Goal: Task Accomplishment & Management: Complete application form

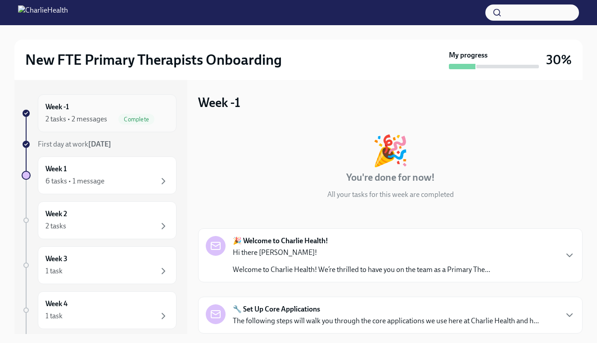
click at [104, 117] on div "2 tasks • 2 messages" at bounding box center [76, 119] width 62 height 10
click at [112, 111] on div "Week -1 2 tasks • 2 messages Complete" at bounding box center [106, 113] width 123 height 22
click at [87, 184] on div "6 tasks • 1 message" at bounding box center [74, 181] width 59 height 10
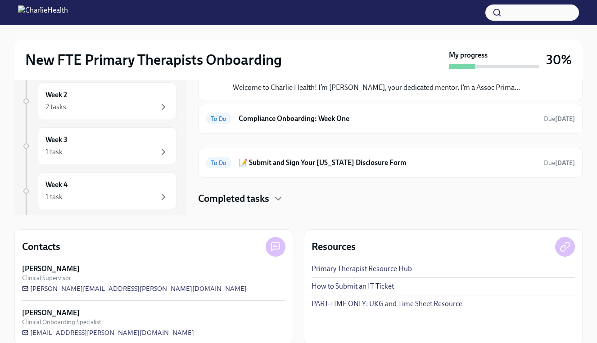
scroll to position [121, 0]
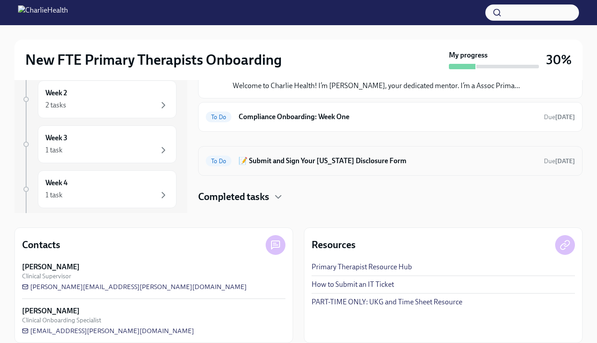
click at [325, 163] on h6 "📝 Submit and Sign Your [US_STATE] Disclosure Form" at bounding box center [387, 161] width 298 height 10
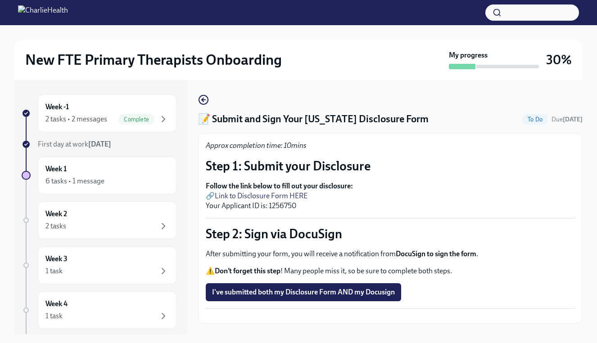
scroll to position [1, 0]
click at [243, 186] on strong "Follow the link below to fill out your disclosure:" at bounding box center [279, 186] width 147 height 9
click at [234, 195] on link "Link to Disclosure Form HERE" at bounding box center [261, 196] width 93 height 9
drag, startPoint x: 268, startPoint y: 204, endPoint x: 298, endPoint y: 205, distance: 30.2
click at [298, 205] on p "Follow the link below to fill out your disclosure: 🔗 Link to Disclosure Form HE…" at bounding box center [390, 196] width 369 height 30
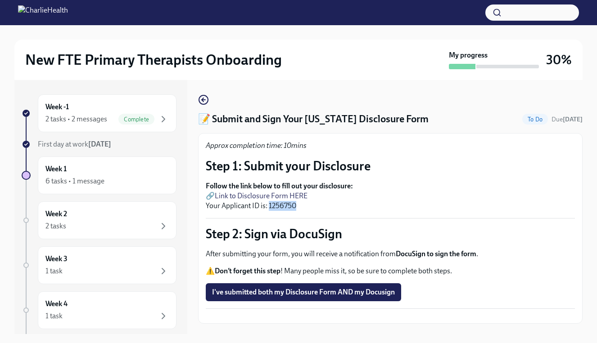
copy p "1256750"
click at [258, 288] on span "I've submitted both my Disclosure Form AND my Docusign" at bounding box center [303, 292] width 183 height 9
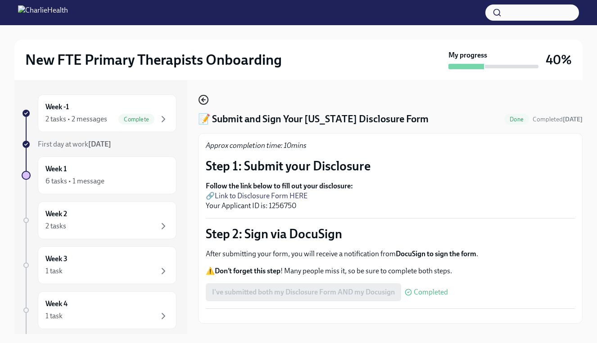
scroll to position [0, 0]
click at [203, 104] on circle "button" at bounding box center [203, 99] width 9 height 9
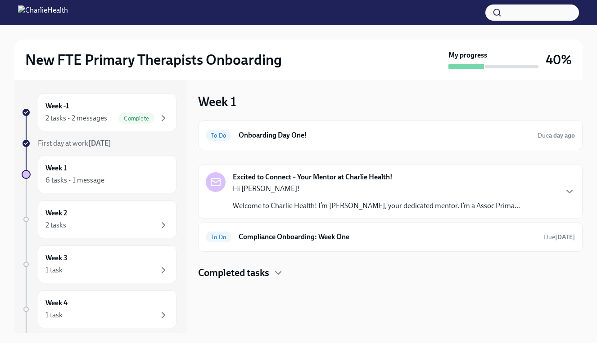
scroll to position [18, 0]
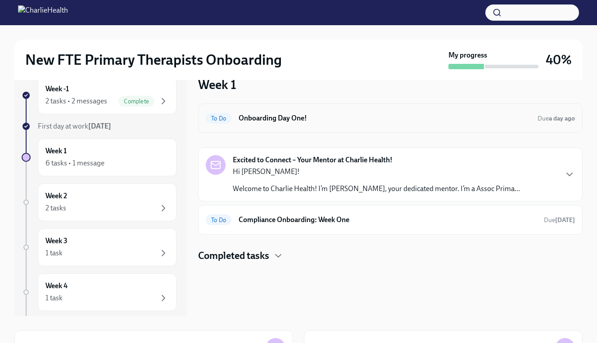
click at [320, 132] on div "To Do Onboarding Day One! Due a day ago" at bounding box center [390, 118] width 384 height 30
click at [321, 128] on div "To Do Onboarding Day One! Due a day ago" at bounding box center [390, 118] width 384 height 30
click at [314, 114] on h6 "Onboarding Day One!" at bounding box center [384, 118] width 292 height 10
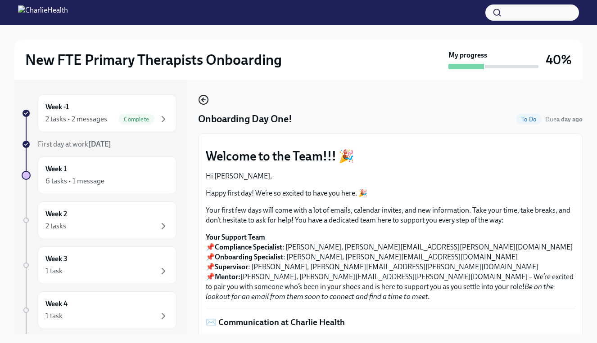
click at [204, 102] on icon "button" at bounding box center [203, 99] width 11 height 11
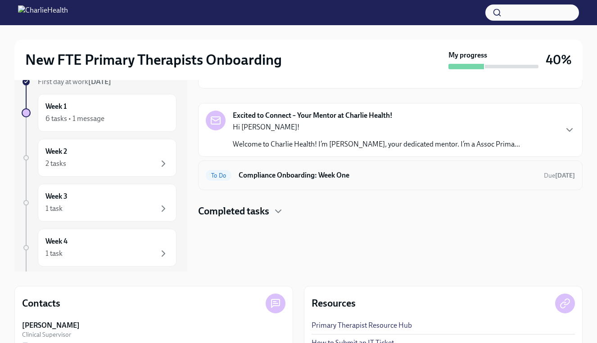
click at [363, 171] on h6 "Compliance Onboarding: Week One" at bounding box center [387, 176] width 298 height 10
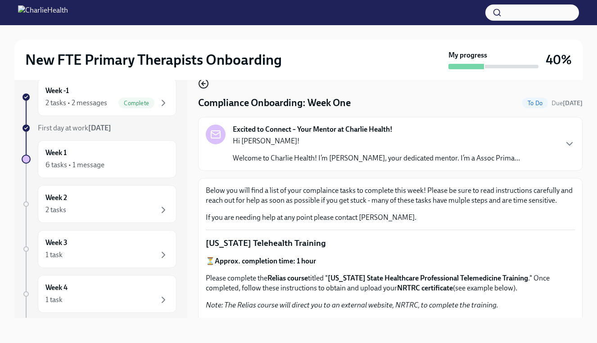
click at [204, 85] on icon "button" at bounding box center [203, 83] width 11 height 11
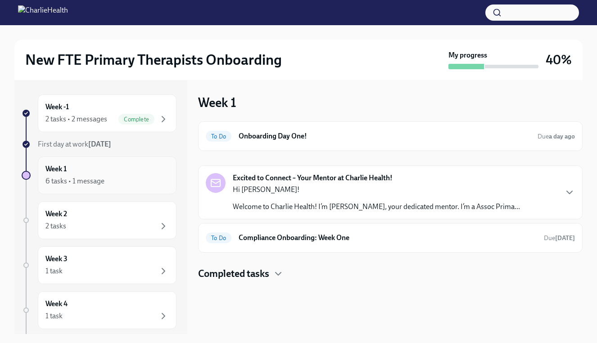
click at [115, 177] on div "6 tasks • 1 message" at bounding box center [106, 181] width 123 height 11
click at [80, 178] on div "6 tasks • 1 message" at bounding box center [74, 181] width 59 height 10
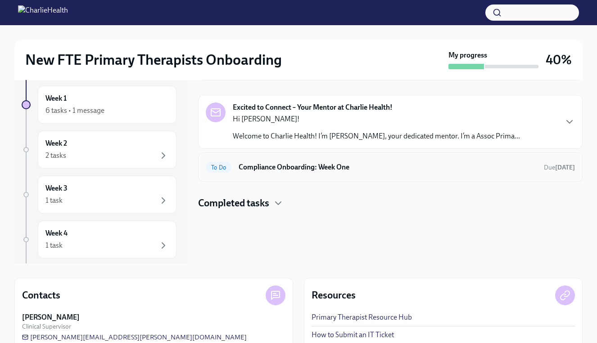
click at [331, 174] on div "To Do Compliance Onboarding: Week One Due [DATE]" at bounding box center [390, 167] width 369 height 14
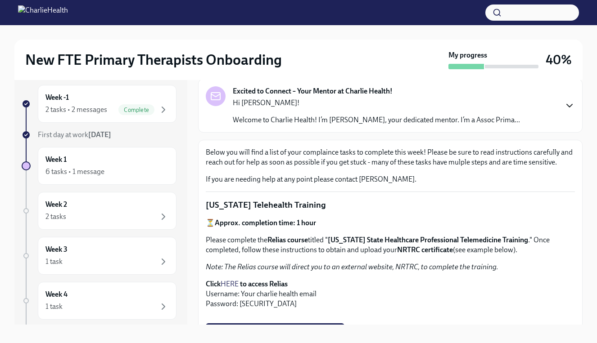
click at [566, 105] on icon "button" at bounding box center [569, 105] width 11 height 11
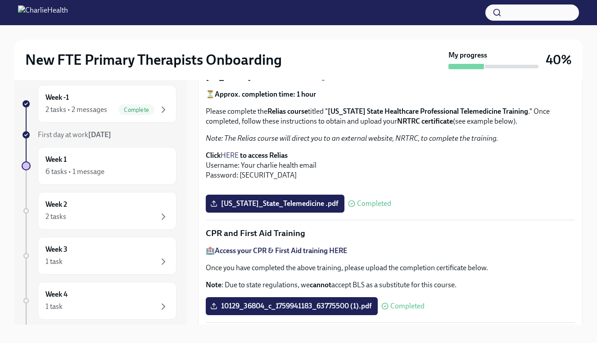
click at [232, 155] on link "HERE" at bounding box center [229, 155] width 18 height 9
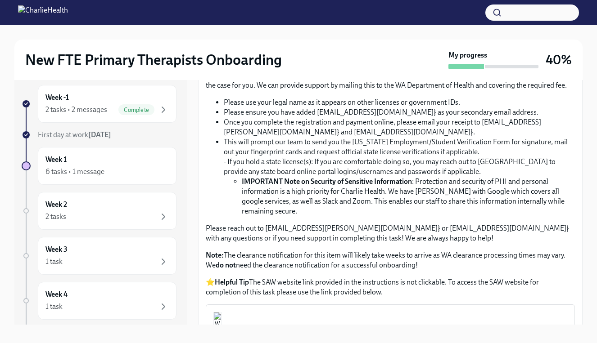
scroll to position [706, 0]
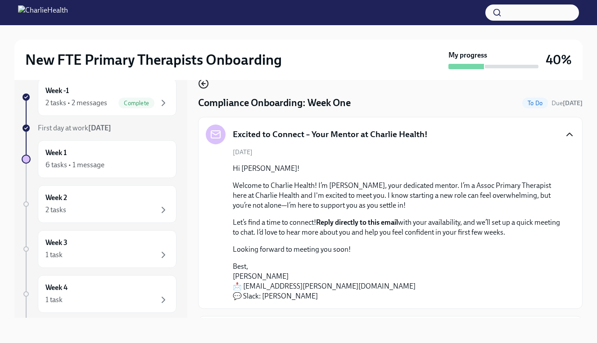
click at [205, 84] on icon "button" at bounding box center [204, 84] width 4 height 0
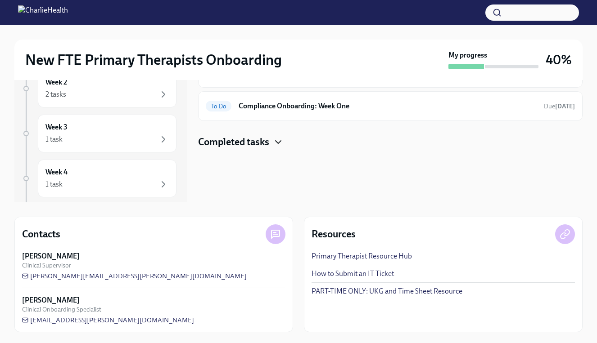
click at [280, 142] on icon "button" at bounding box center [277, 142] width 5 height 3
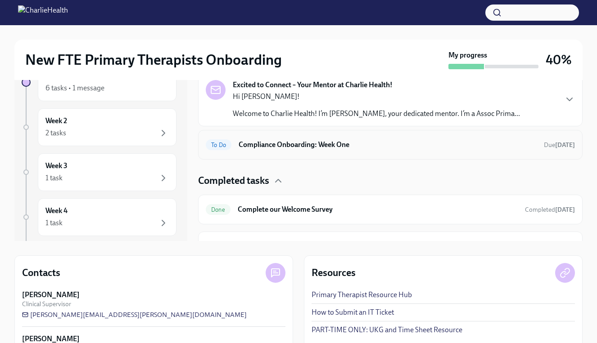
click at [414, 148] on h6 "Compliance Onboarding: Week One" at bounding box center [387, 145] width 298 height 10
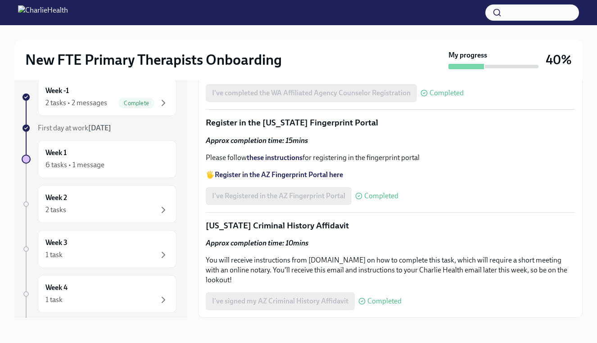
scroll to position [960, 0]
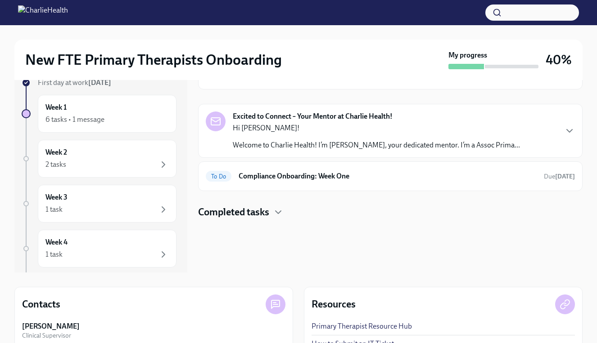
scroll to position [61, 0]
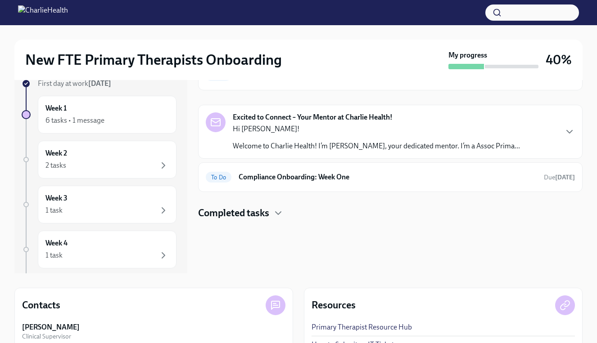
click at [252, 214] on h4 "Completed tasks" at bounding box center [233, 213] width 71 height 13
click at [384, 174] on h6 "Compliance Onboarding: Week One" at bounding box center [387, 177] width 298 height 10
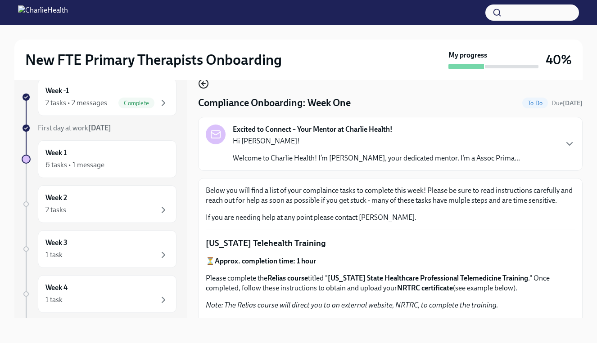
click at [203, 82] on icon "button" at bounding box center [203, 84] width 2 height 4
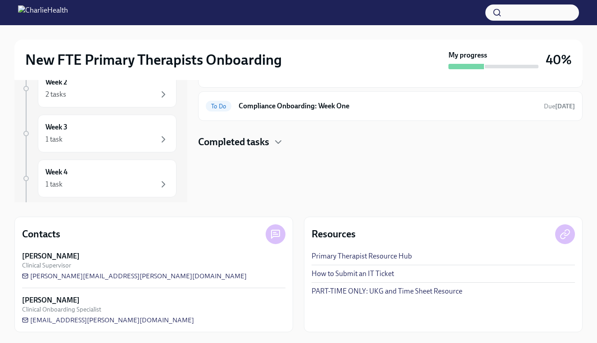
scroll to position [132, 0]
click at [219, 146] on h4 "Completed tasks" at bounding box center [233, 141] width 71 height 13
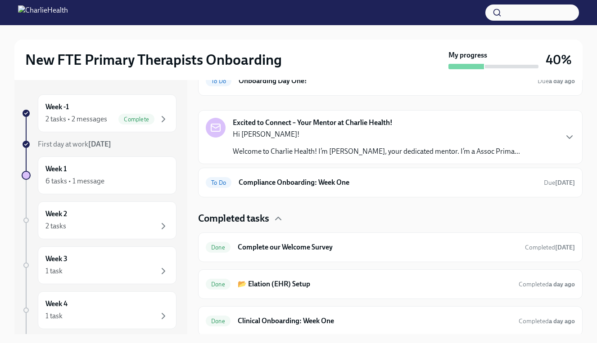
scroll to position [53, 0]
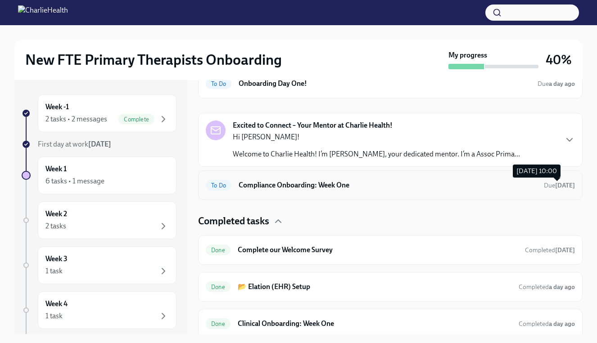
click at [567, 188] on strong "[DATE]" at bounding box center [565, 186] width 20 height 8
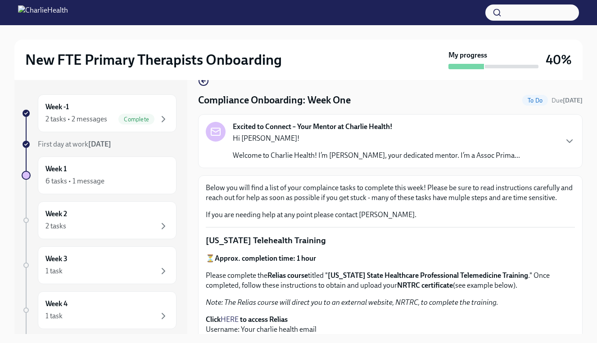
scroll to position [18, 0]
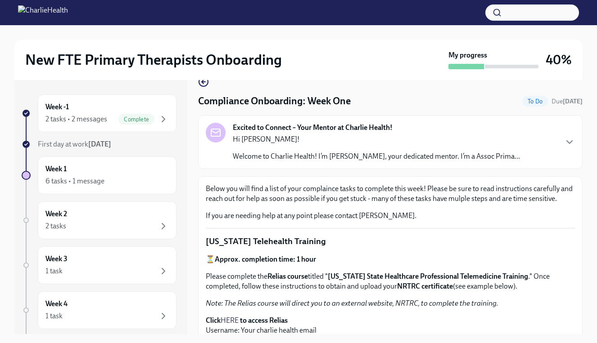
click at [563, 136] on div "Excited to Connect – Your Mentor at Charlie Health! Hi [PERSON_NAME]! Welcome t…" at bounding box center [390, 142] width 369 height 39
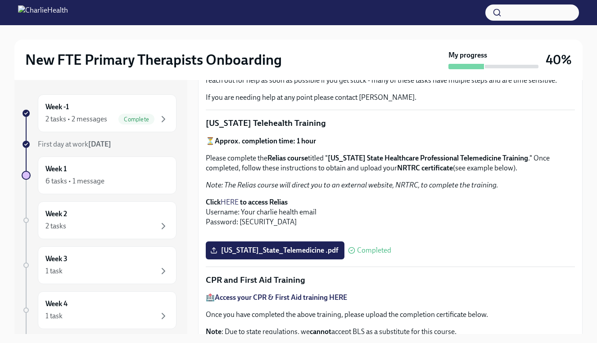
scroll to position [241, 0]
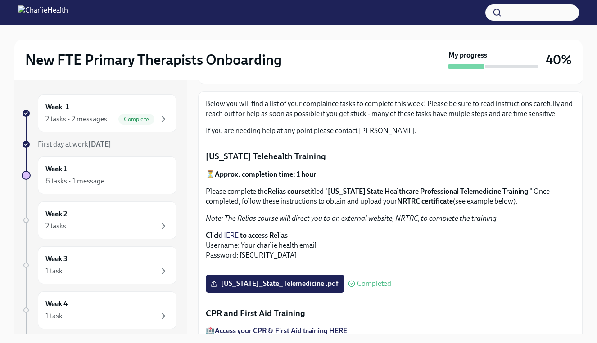
click at [234, 235] on link "HERE" at bounding box center [229, 235] width 18 height 9
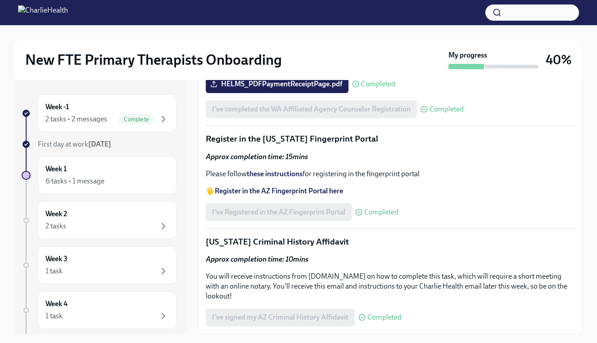
scroll to position [1339, 0]
click at [504, 67] on div at bounding box center [512, 67] width 54 height 4
click at [139, 172] on div "Week 1 6 tasks • 1 message" at bounding box center [106, 175] width 123 height 22
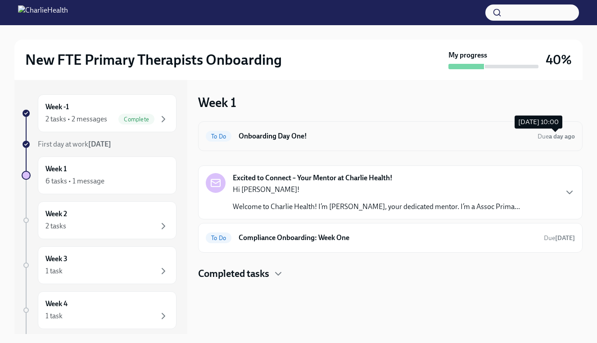
click at [557, 138] on strong "a day ago" at bounding box center [562, 137] width 26 height 8
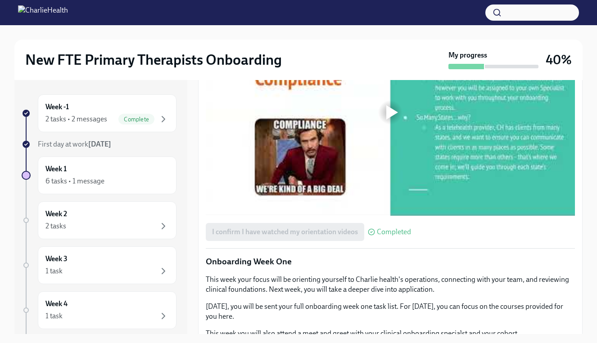
scroll to position [781, 0]
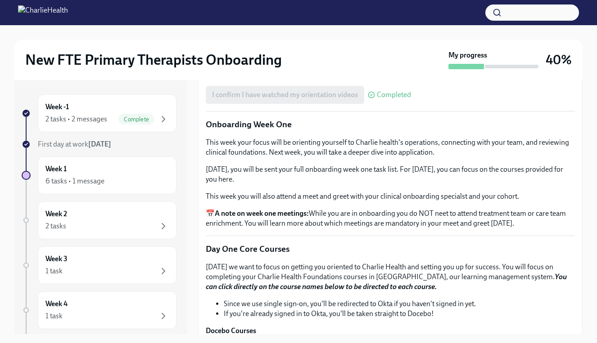
scroll to position [988, 0]
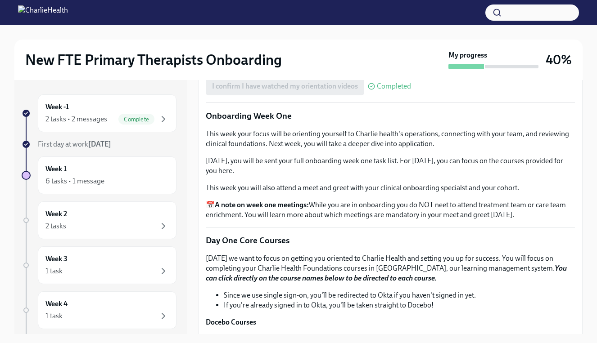
scroll to position [988, 0]
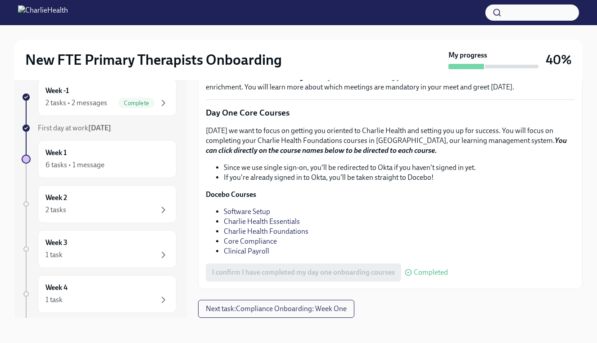
scroll to position [16, 0]
click at [284, 309] on span "Next task : Compliance Onboarding: Week One" at bounding box center [276, 309] width 141 height 9
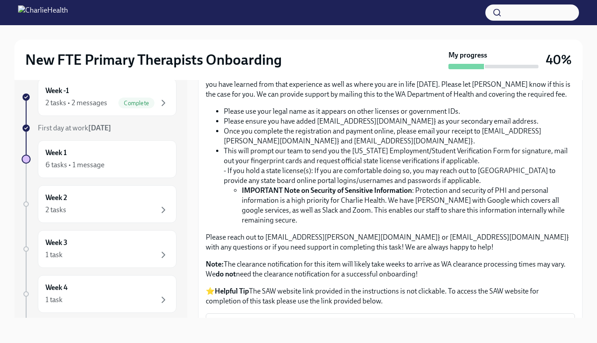
scroll to position [554, 0]
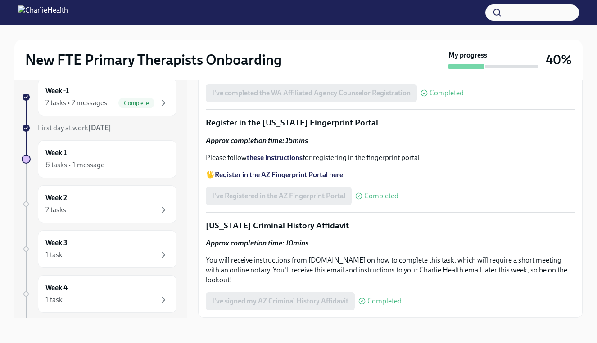
scroll to position [1055, 0]
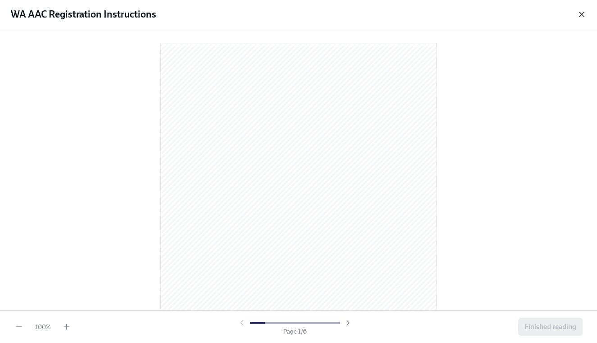
click at [577, 14] on icon "button" at bounding box center [581, 14] width 9 height 9
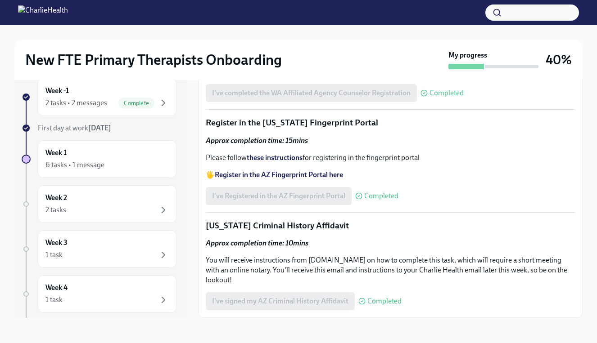
click at [345, 14] on div "WA AAC Paper Application" at bounding box center [398, 9] width 338 height 12
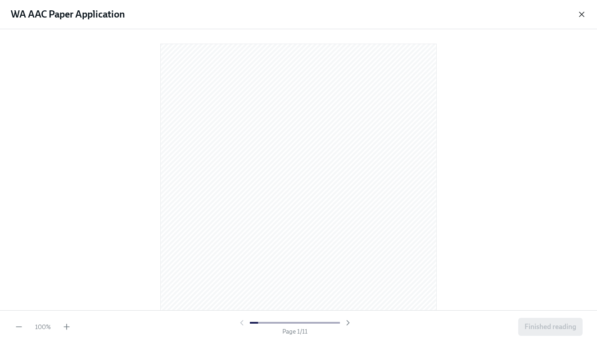
click at [582, 18] on icon "button" at bounding box center [581, 14] width 9 height 9
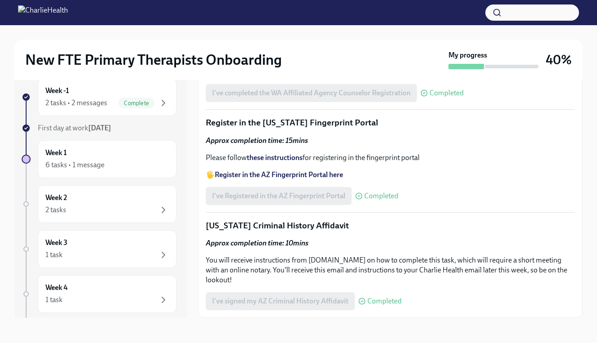
scroll to position [1201, 0]
click at [307, 179] on strong "Register in the AZ Fingerprint Portal here" at bounding box center [279, 175] width 128 height 9
click at [284, 162] on strong "these instructions" at bounding box center [275, 157] width 56 height 9
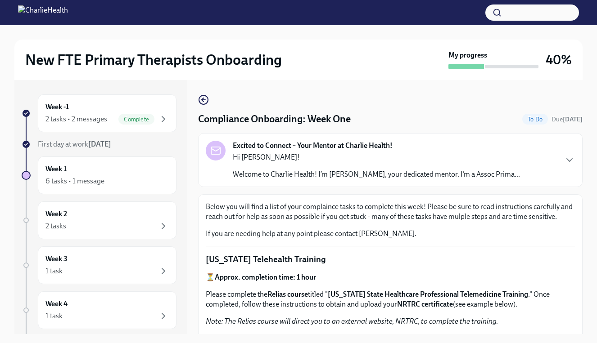
scroll to position [0, 0]
click at [203, 100] on icon "button" at bounding box center [204, 100] width 4 height 0
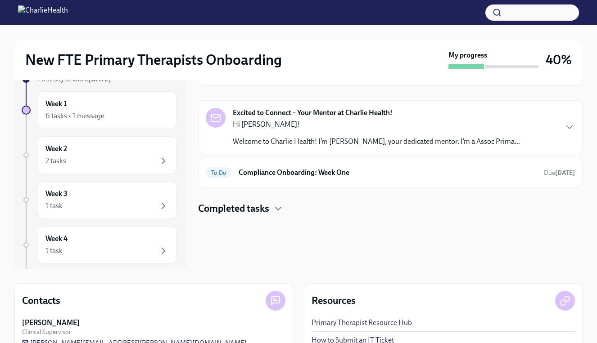
scroll to position [70, 0]
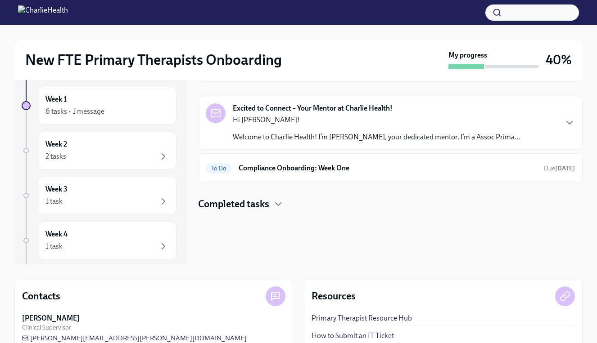
click at [249, 210] on h4 "Completed tasks" at bounding box center [233, 204] width 71 height 13
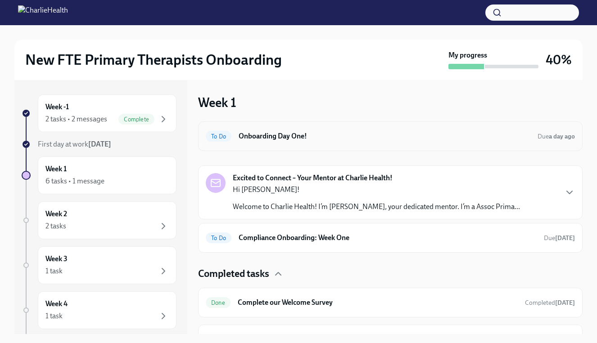
scroll to position [0, 0]
click at [561, 134] on strong "a day ago" at bounding box center [562, 136] width 26 height 8
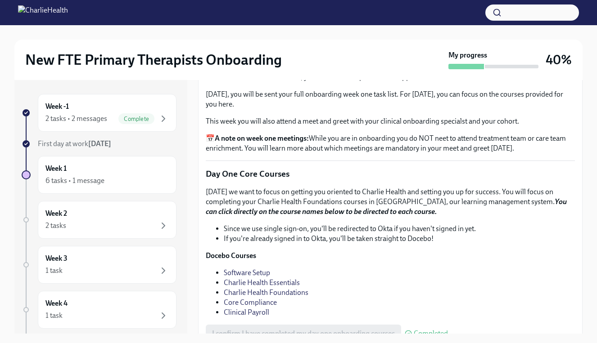
scroll to position [1057, 0]
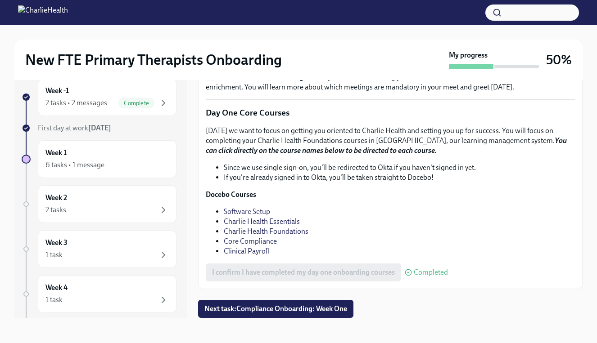
scroll to position [16, 0]
click at [335, 304] on button "Next task : Compliance Onboarding: Week One" at bounding box center [275, 309] width 155 height 18
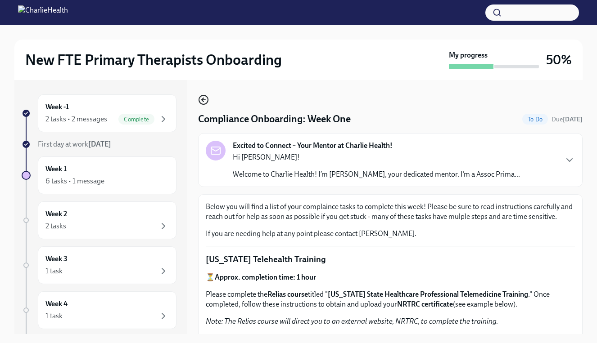
click at [205, 100] on icon "button" at bounding box center [204, 100] width 4 height 0
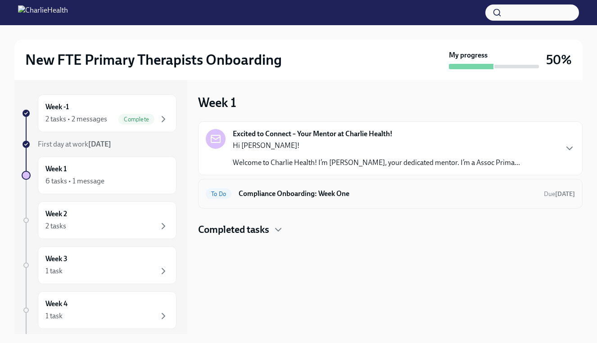
click at [515, 188] on div "To Do Compliance Onboarding: Week One Due [DATE]" at bounding box center [390, 194] width 369 height 14
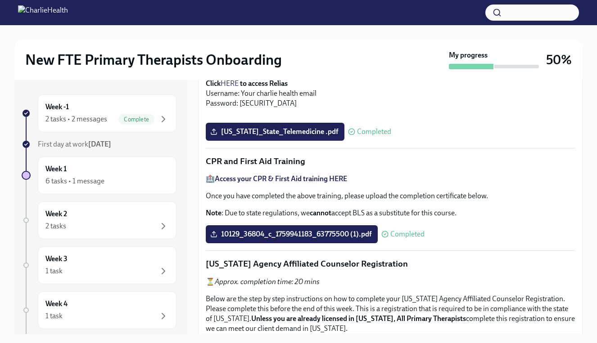
scroll to position [338, 0]
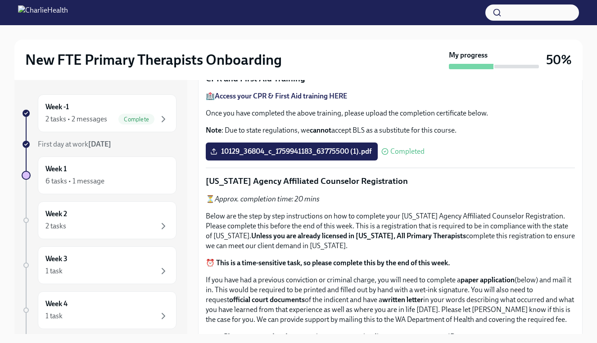
click at [383, 33] on button "Zoom image" at bounding box center [390, 33] width 369 height 0
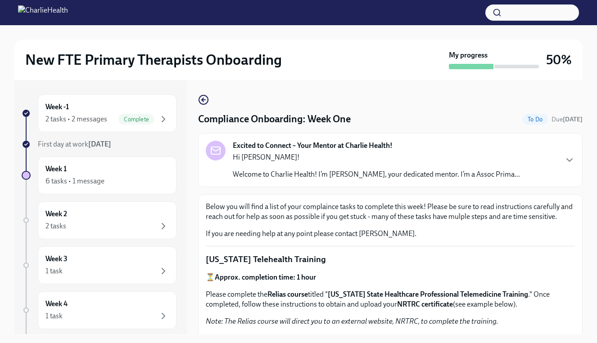
scroll to position [0, 0]
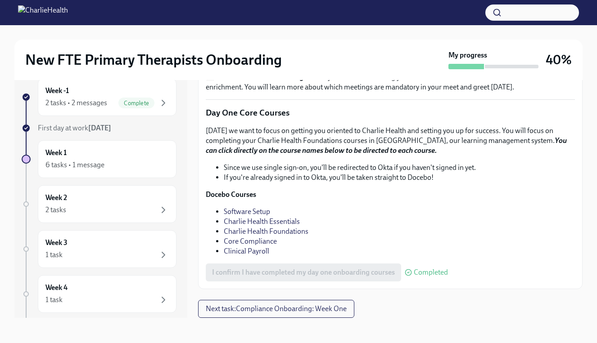
scroll to position [16, 0]
click at [296, 308] on span "Next task : Compliance Onboarding: Week One" at bounding box center [276, 309] width 141 height 9
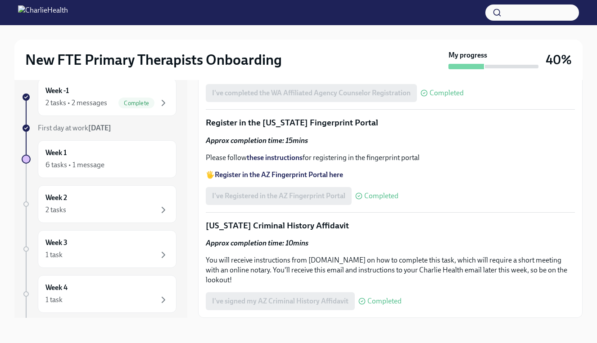
scroll to position [16, 0]
